Goal: Information Seeking & Learning: Learn about a topic

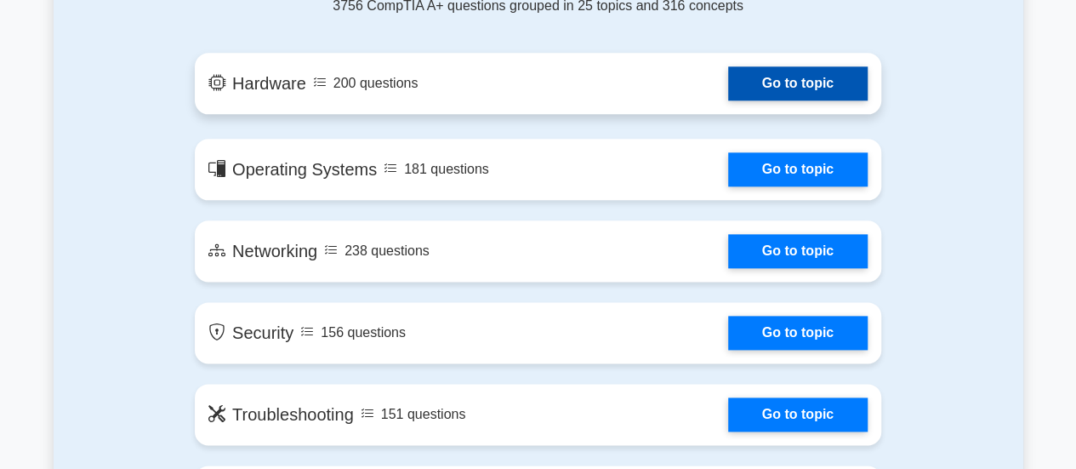
scroll to position [964, 0]
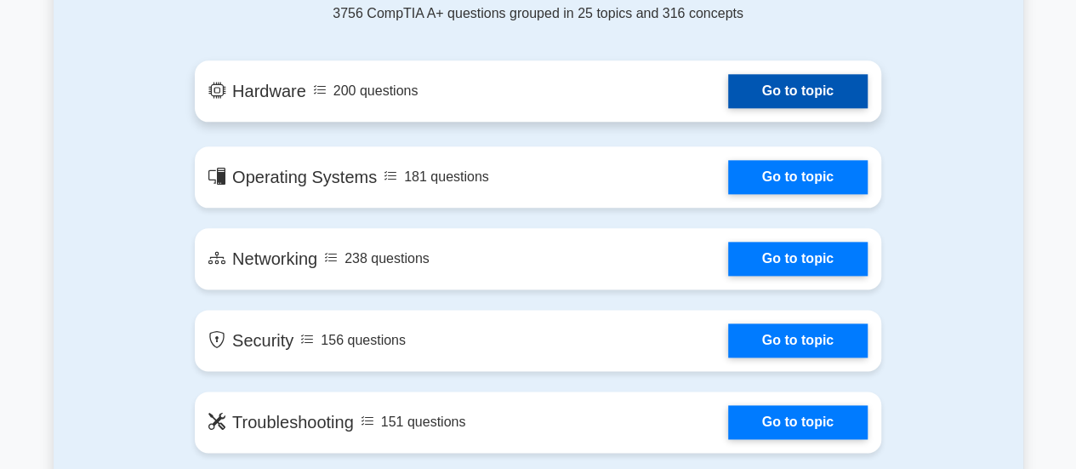
click at [810, 88] on link "Go to topic" at bounding box center [798, 91] width 140 height 34
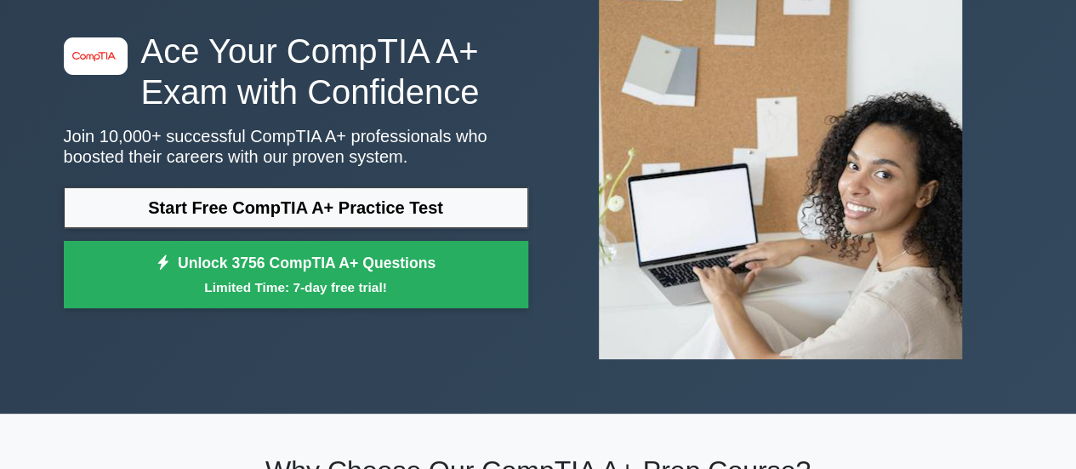
scroll to position [0, 0]
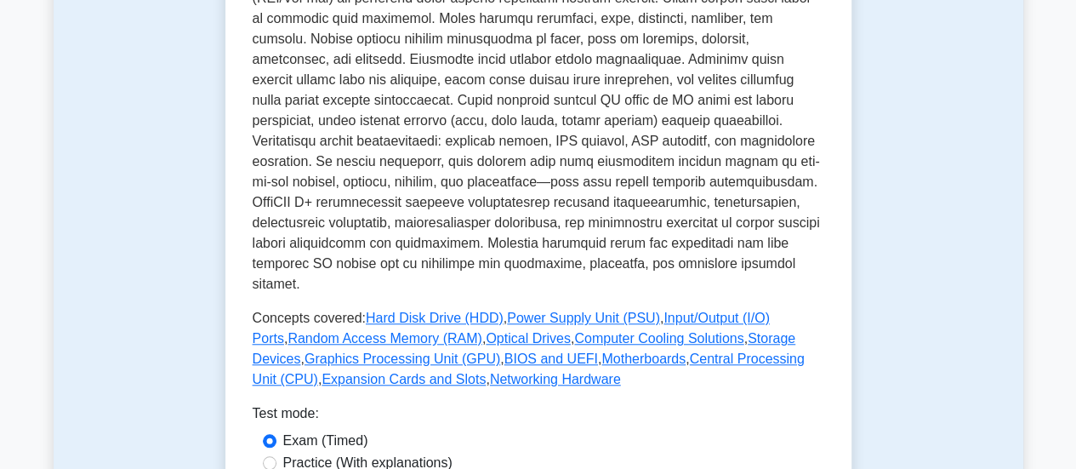
scroll to position [780, 0]
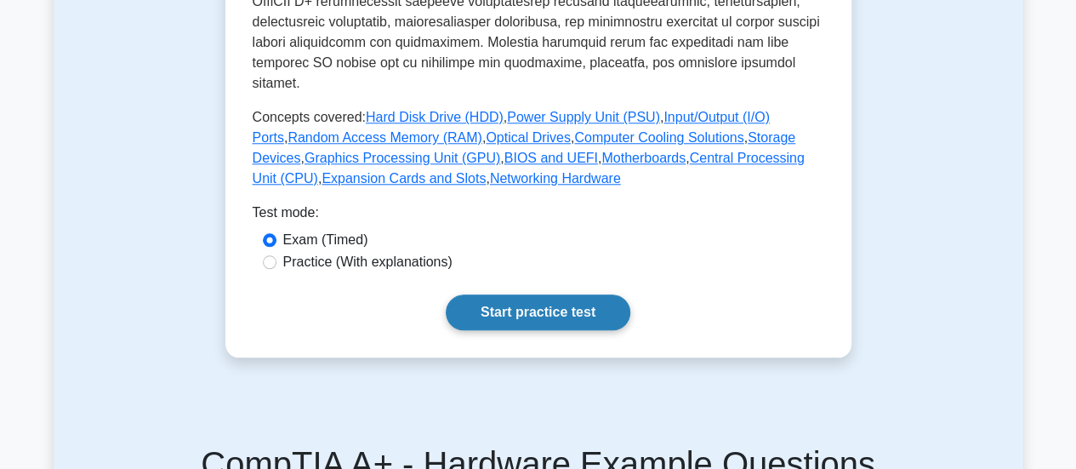
click at [575, 294] on link "Start practice test" at bounding box center [538, 312] width 185 height 36
